Goal: Task Accomplishment & Management: Manage account settings

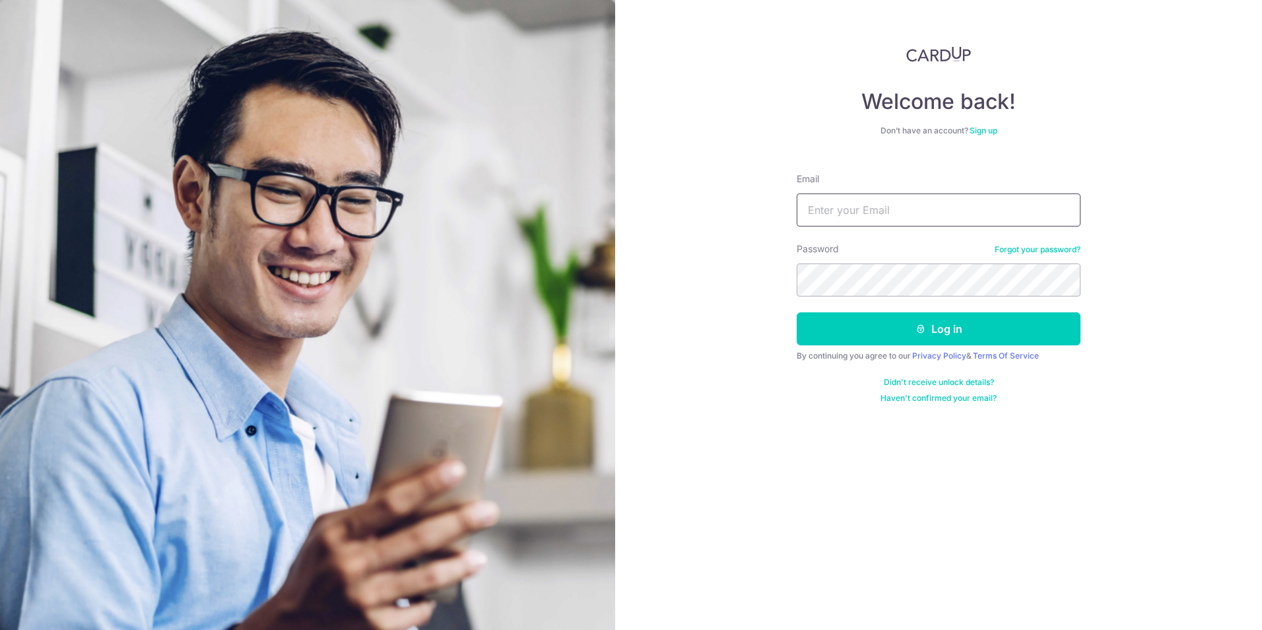
click at [890, 206] on input "Email" at bounding box center [939, 209] width 284 height 33
click at [865, 209] on input "Email" at bounding box center [939, 209] width 284 height 33
type input "[EMAIL_ADDRESS][DOMAIN_NAME]"
click at [947, 325] on button "Log in" at bounding box center [939, 328] width 284 height 33
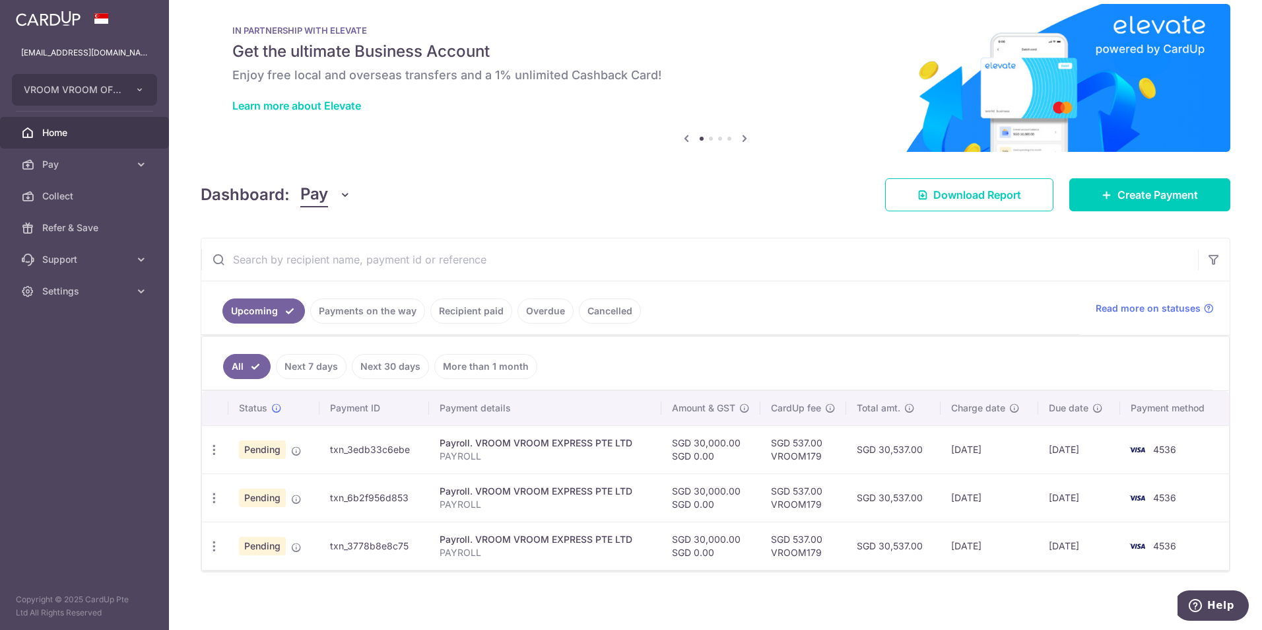
scroll to position [22, 0]
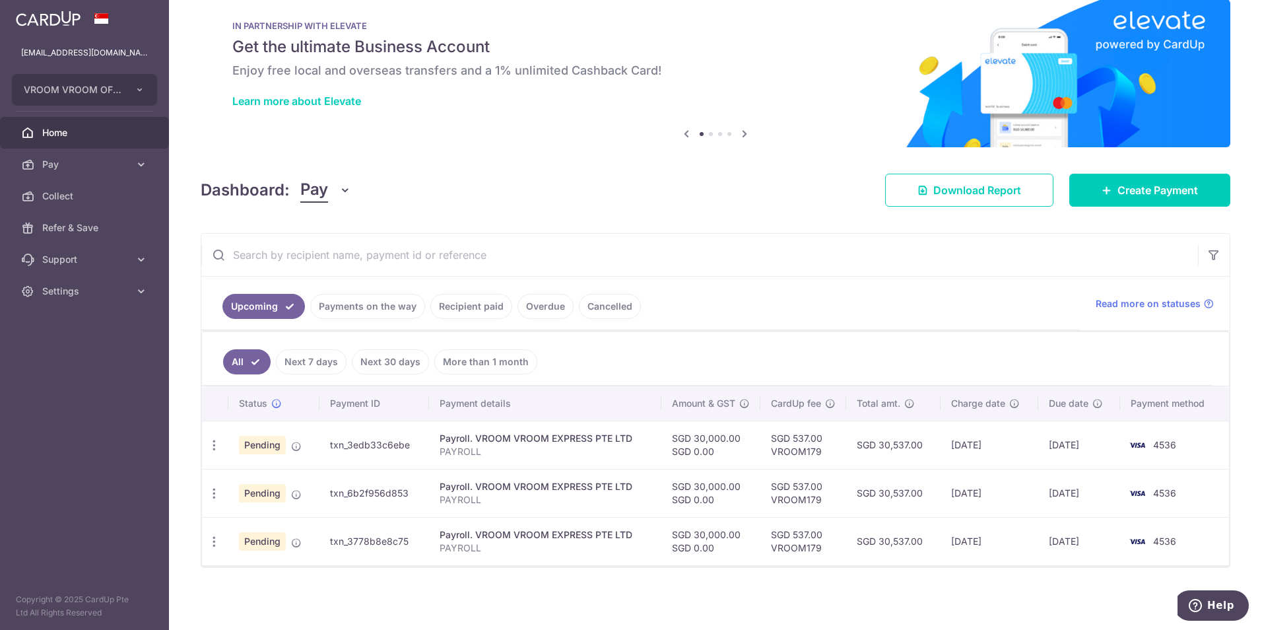
click at [343, 445] on td "txn_3edb33c6ebe" at bounding box center [375, 445] width 110 height 48
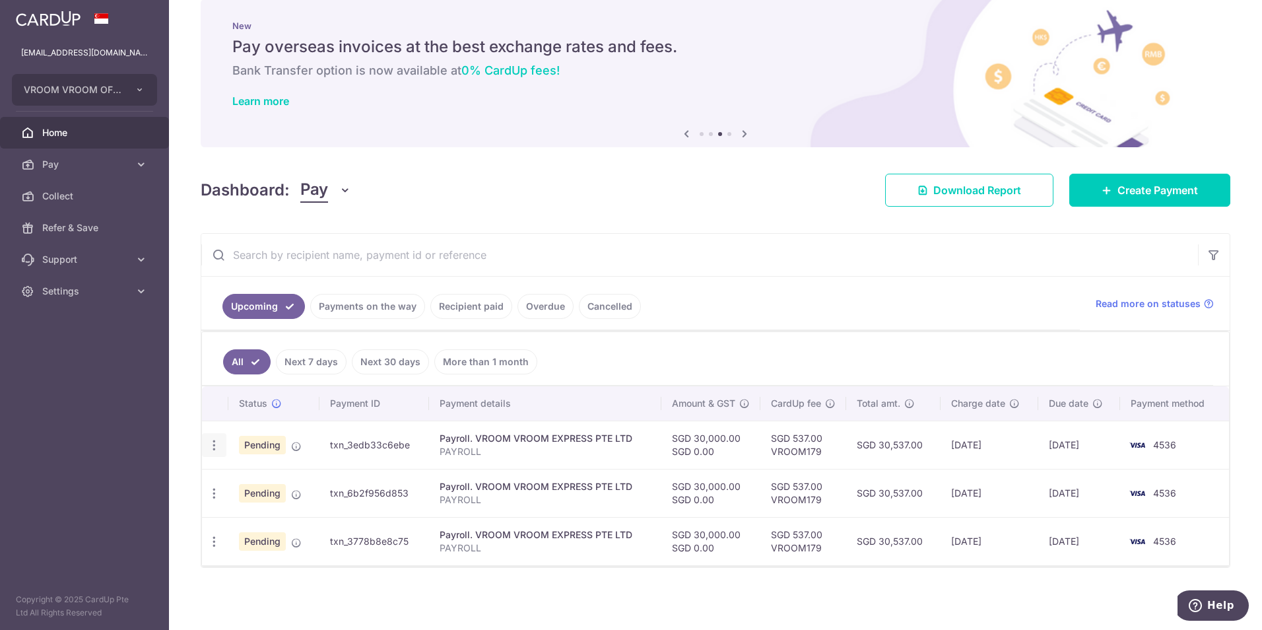
click at [217, 446] on icon "button" at bounding box center [214, 445] width 14 height 14
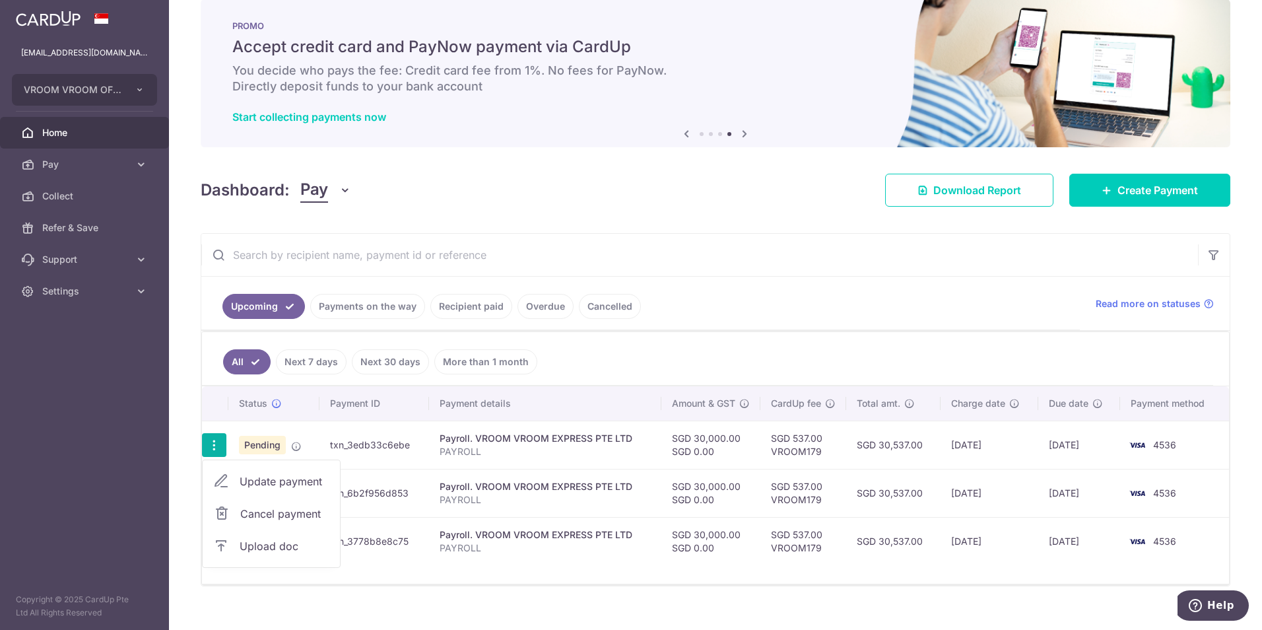
click at [278, 541] on span "Upload doc" at bounding box center [285, 546] width 90 height 16
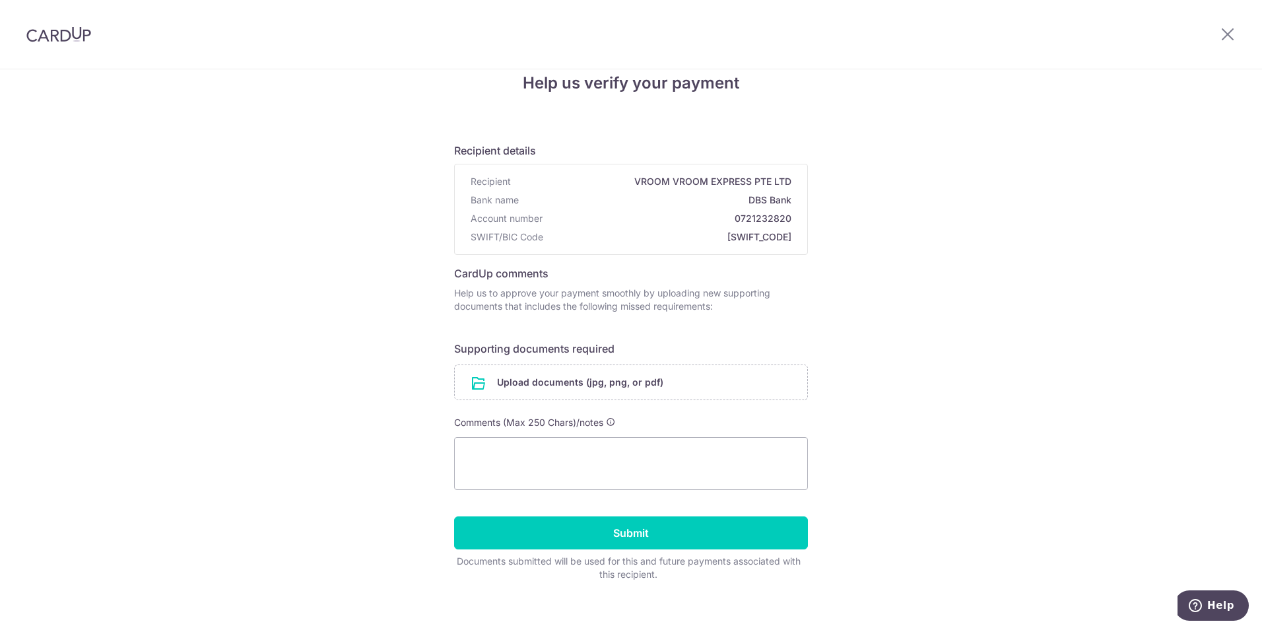
scroll to position [38, 0]
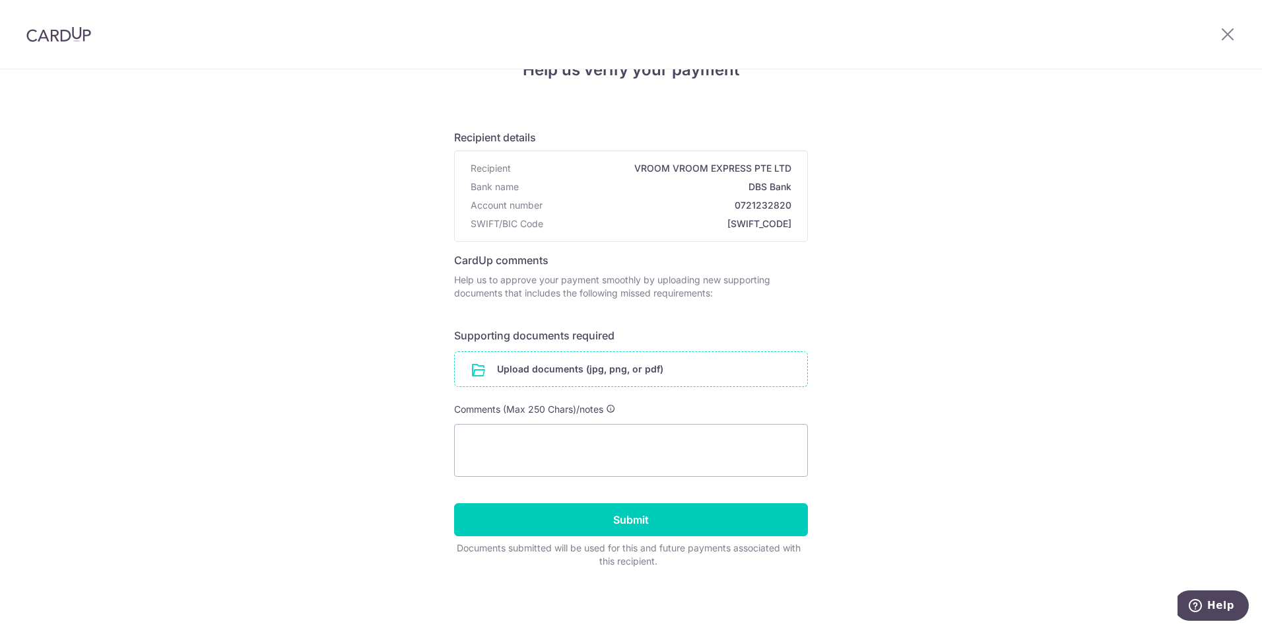
click at [581, 363] on input "file" at bounding box center [631, 369] width 353 height 34
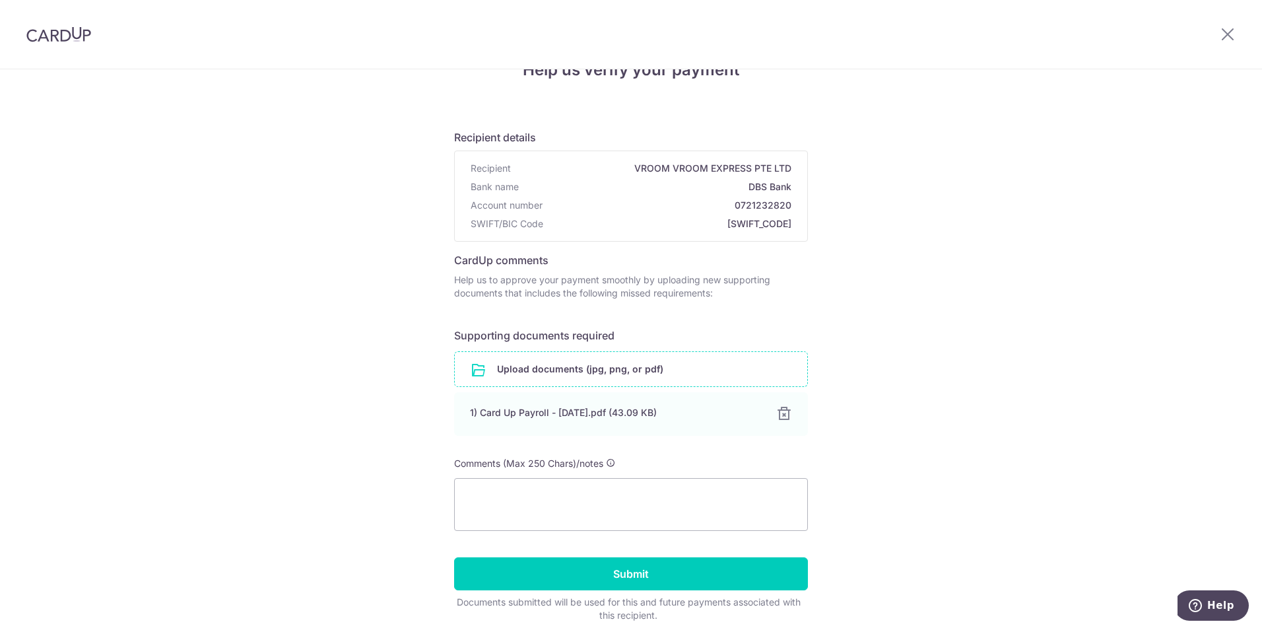
click at [588, 368] on input "file" at bounding box center [631, 369] width 353 height 34
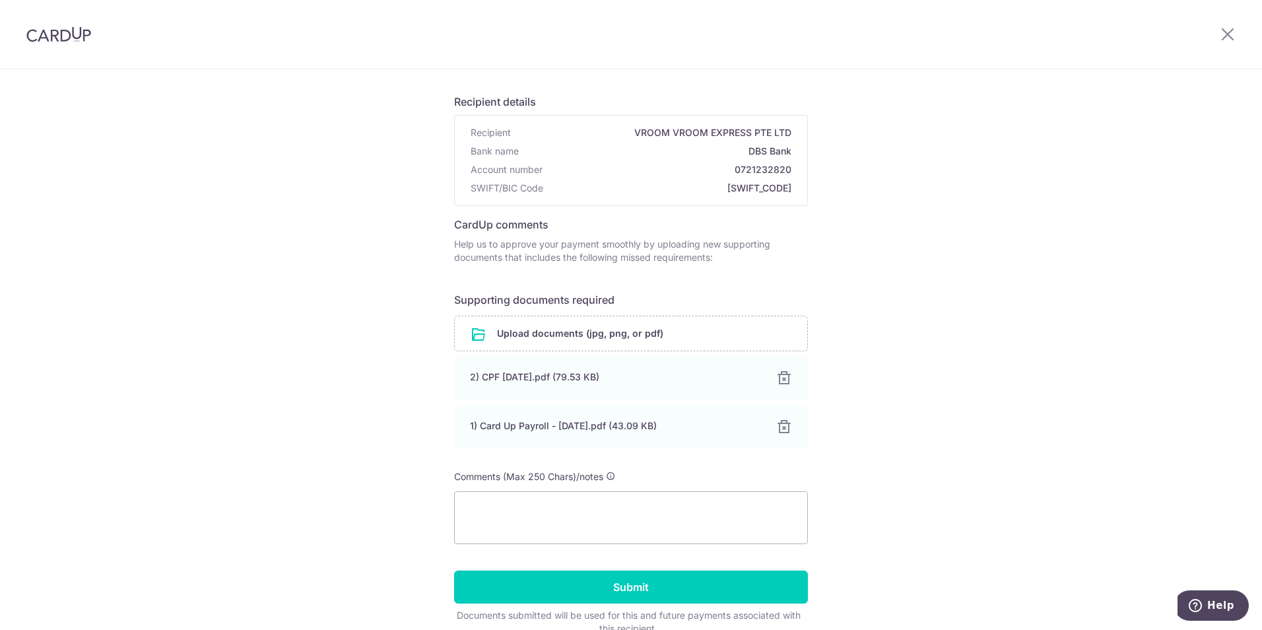
scroll to position [104, 0]
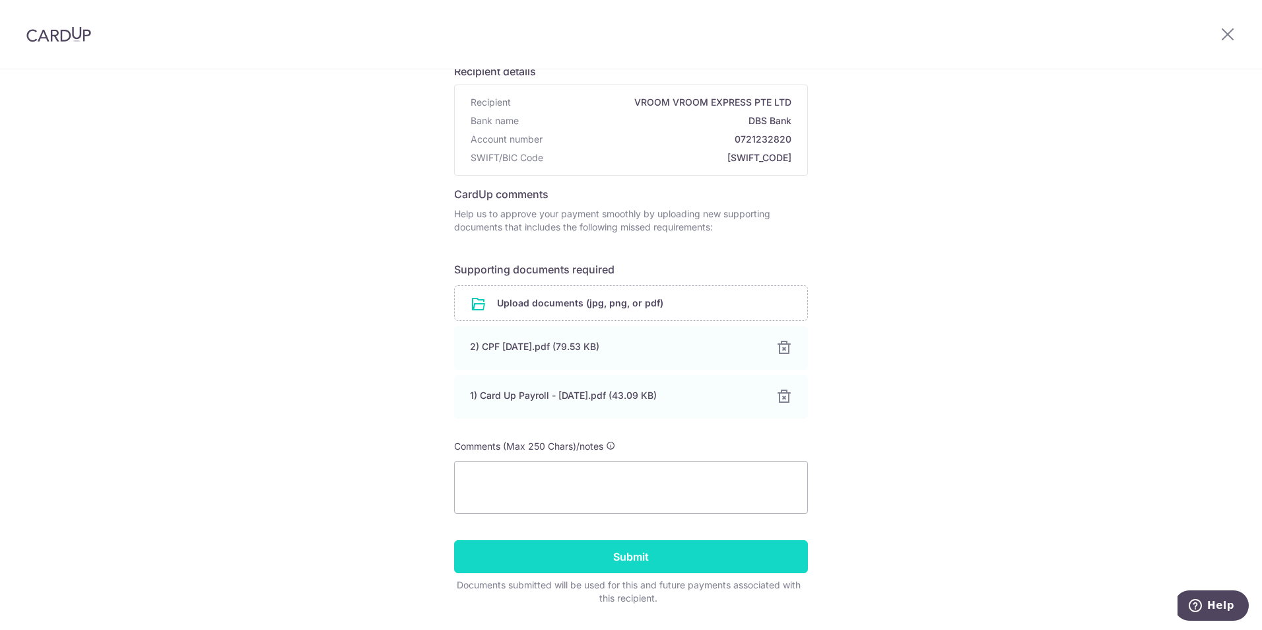
click at [655, 552] on input "Submit" at bounding box center [631, 556] width 354 height 33
